Goal: Obtain resource: Obtain resource

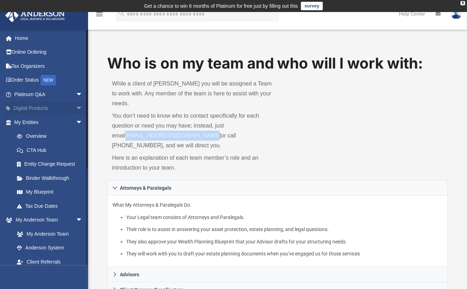
click at [29, 108] on link "Digital Products arrow_drop_down" at bounding box center [49, 108] width 89 height 14
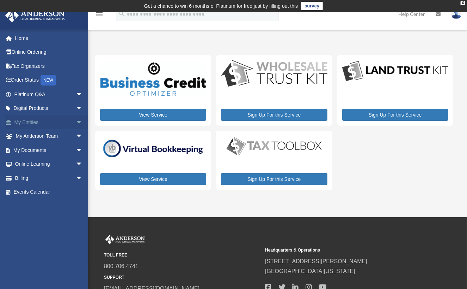
click at [30, 120] on link "My Entities arrow_drop_down" at bounding box center [49, 122] width 89 height 14
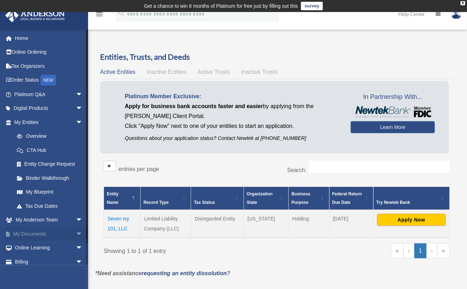
click at [54, 231] on link "My Documents arrow_drop_down" at bounding box center [49, 233] width 89 height 14
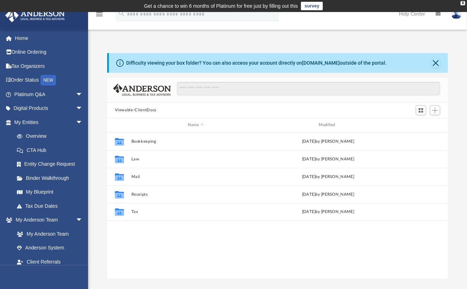
scroll to position [155, 336]
click at [29, 120] on link "My Entities arrow_drop_down" at bounding box center [49, 122] width 89 height 14
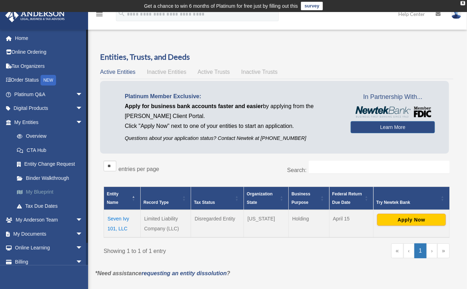
click at [32, 190] on link "My Blueprint" at bounding box center [52, 192] width 84 height 14
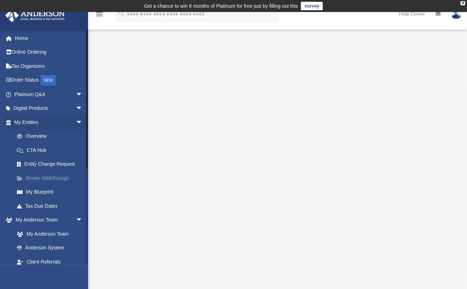
click at [36, 175] on link "Binder Walkthrough" at bounding box center [52, 178] width 84 height 14
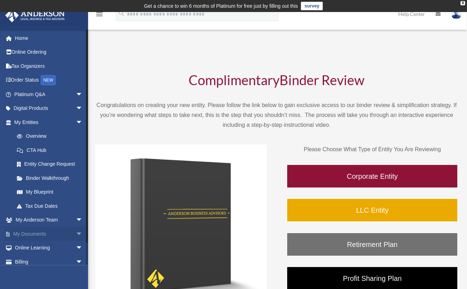
click at [34, 233] on link "My Documents arrow_drop_down" at bounding box center [49, 233] width 89 height 14
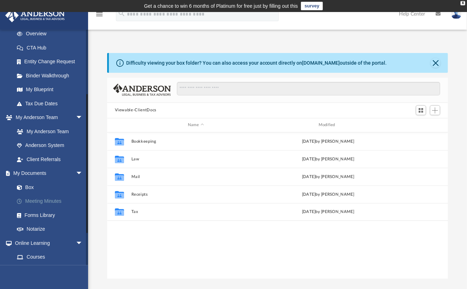
scroll to position [106, 0]
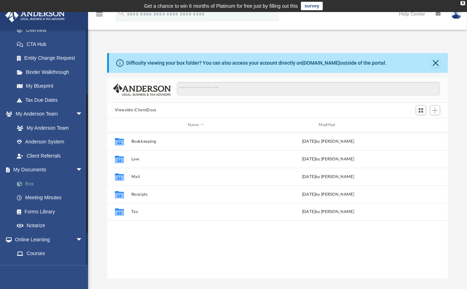
click at [29, 178] on link "Box" at bounding box center [52, 183] width 84 height 14
click at [28, 181] on link "Box" at bounding box center [52, 183] width 84 height 14
click at [151, 110] on button "Viewable-ClientDocs" at bounding box center [136, 110] width 42 height 6
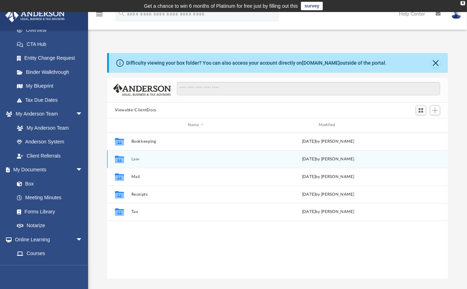
click at [135, 158] on button "Law" at bounding box center [195, 158] width 129 height 5
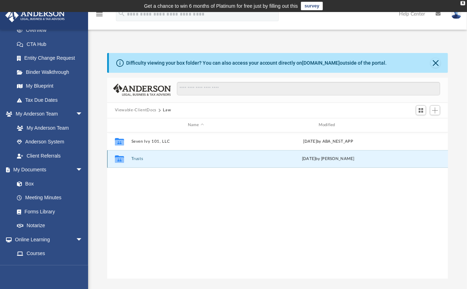
click at [137, 156] on button "Trusts" at bounding box center [195, 158] width 129 height 5
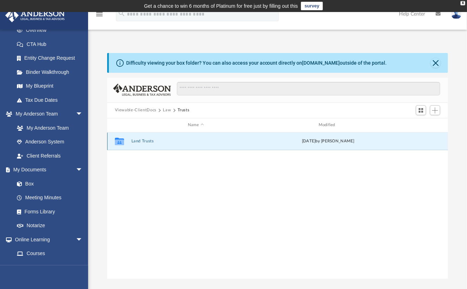
click at [145, 140] on button "Land Trusts" at bounding box center [195, 141] width 129 height 5
click at [143, 140] on button "Land Trust - 174 Pebble Shores 203 Trust" at bounding box center [195, 141] width 129 height 5
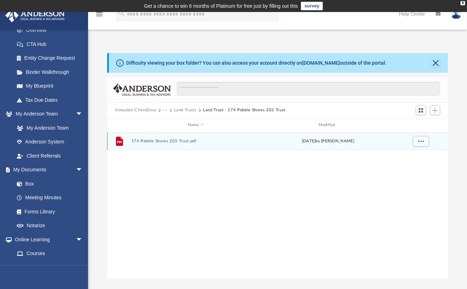
click at [155, 140] on button "174 Pebble Shores 203 Trust.pdf" at bounding box center [195, 141] width 129 height 5
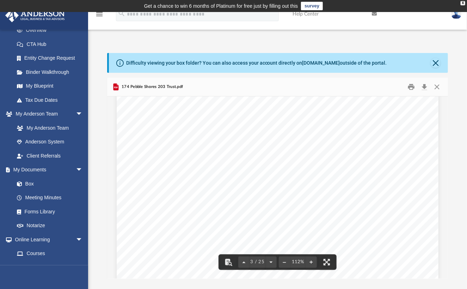
scroll to position [988, 0]
click at [212, 177] on span "_________________________________" at bounding box center [217, 179] width 104 height 6
click at [202, 187] on span "[PERSON_NAME] [PERSON_NAME], Jr. (also known as [PERSON_NAME]" at bounding box center [262, 187] width 194 height 6
click at [217, 178] on span "_________________________________" at bounding box center [217, 179] width 104 height 6
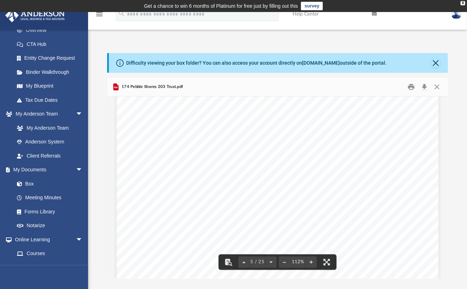
click at [401, 181] on div "Confirmation of Names and Fiduciaries for the 174 Pebble Shores 203 Trust Trust…" at bounding box center [278, 220] width 322 height 417
click at [405, 173] on div "Confirmation of Names and Fiduciaries for the 174 Pebble Shores 203 Trust Trust…" at bounding box center [278, 220] width 322 height 417
click at [157, 222] on div "Land Trust FAQs Should your tenants pay rent to the land trust? This will depen…" at bounding box center [278, 224] width 322 height 417
click at [182, 254] on div "Land Trust FAQs Should your tenants pay rent to the land trust? This will depen…" at bounding box center [278, 224] width 322 height 417
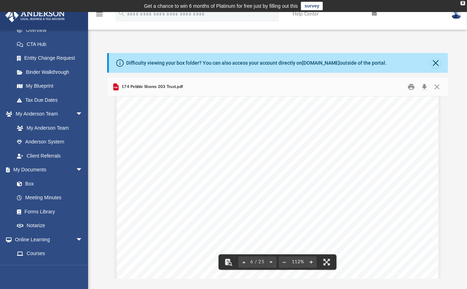
click at [410, 228] on div "Land Trust FAQs Should your tenants pay rent to the land trust? This will depen…" at bounding box center [278, 224] width 322 height 417
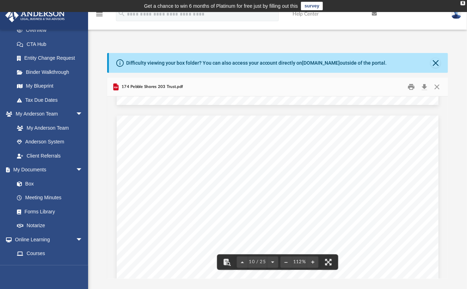
scroll to position [3845, 0]
click at [211, 204] on span "he trust; (3) sets forth the liabilities of the Trustee under the trust; and (4…" at bounding box center [290, 207] width 222 height 6
click at [210, 199] on span "and the current Trustee(s); (2) sets forth the powers and authority of the Trus…" at bounding box center [278, 201] width 246 height 6
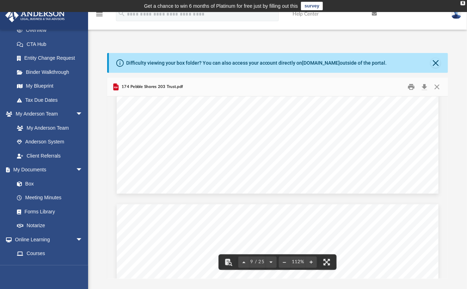
scroll to position [3740, 0]
